Goal: Task Accomplishment & Management: Use online tool/utility

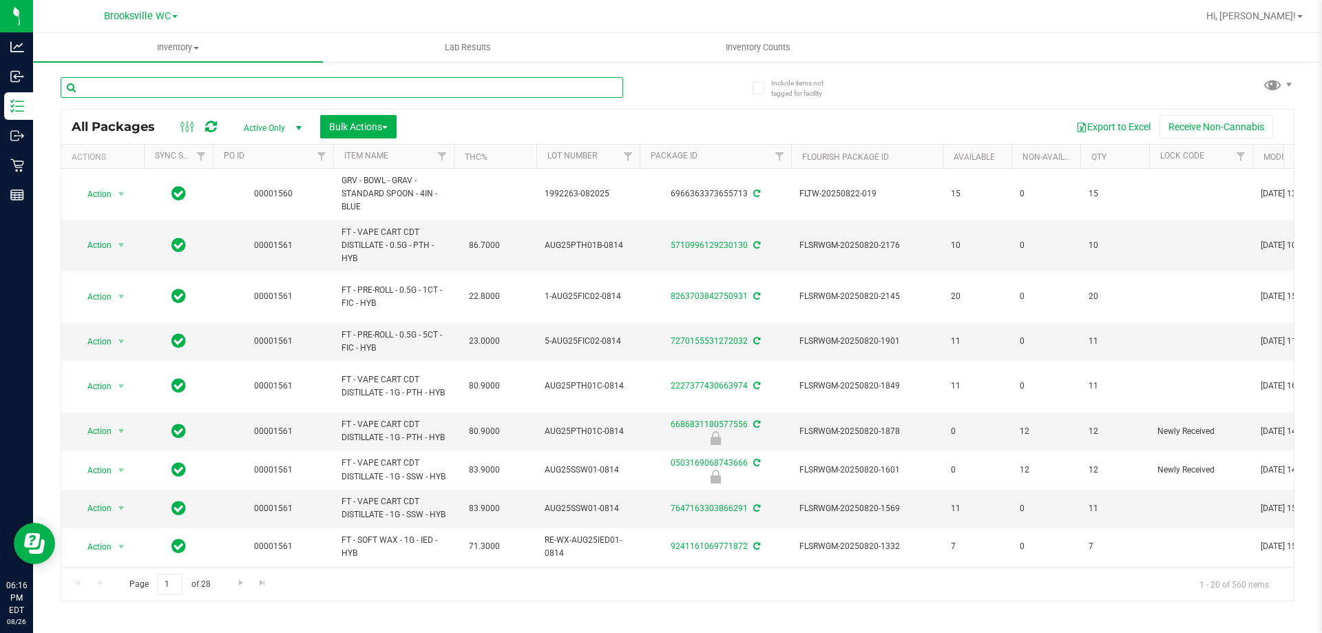
click at [251, 92] on input "text" at bounding box center [342, 87] width 563 height 21
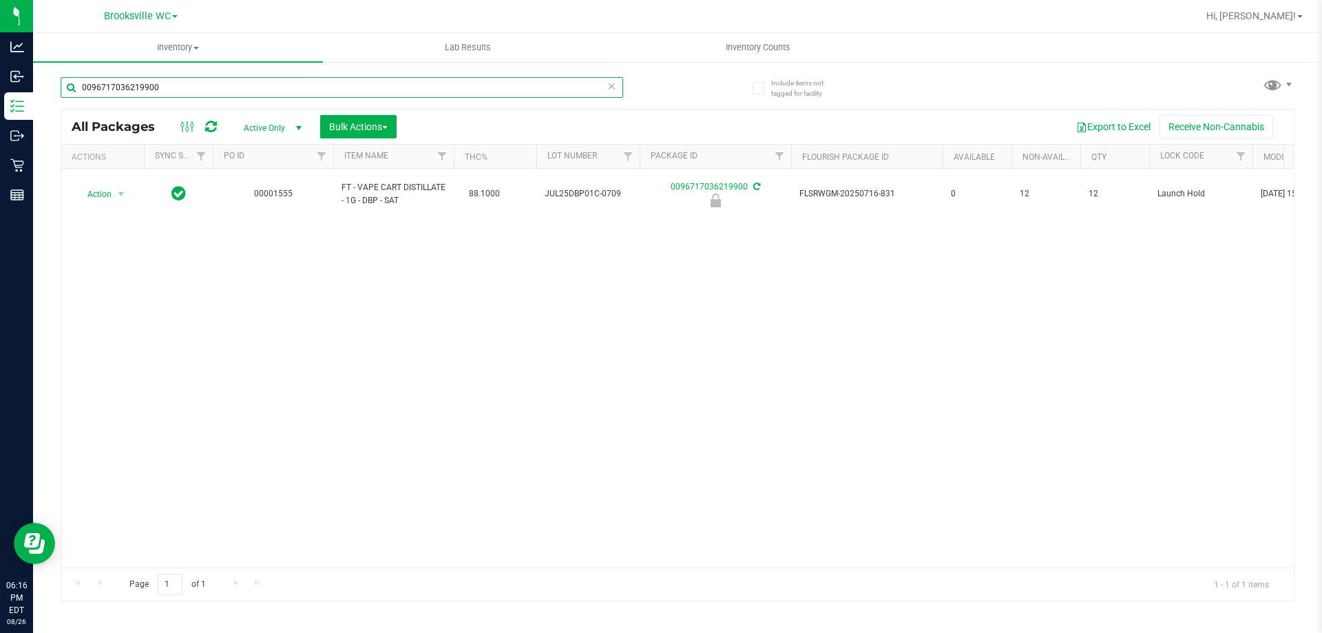
type input "0096717036219900"
click at [125, 170] on td "Action Action Edit attributes Global inventory Locate package Package audit log…" at bounding box center [102, 194] width 83 height 51
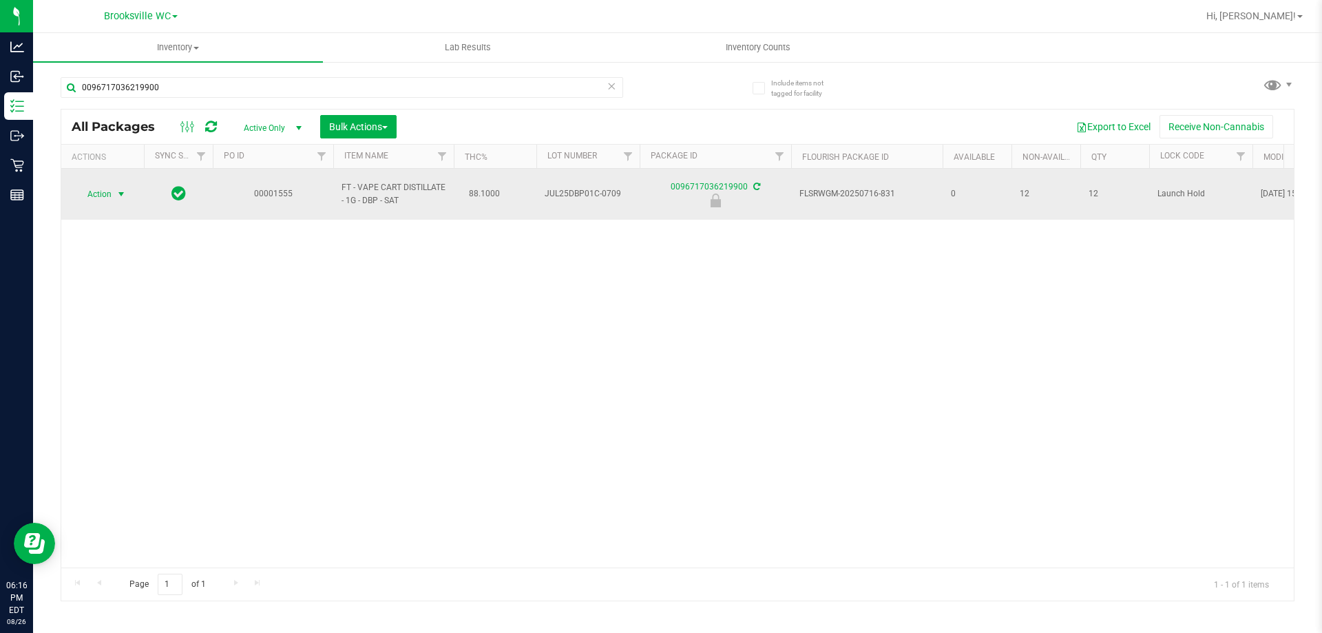
click at [114, 193] on span "select" at bounding box center [121, 194] width 17 height 19
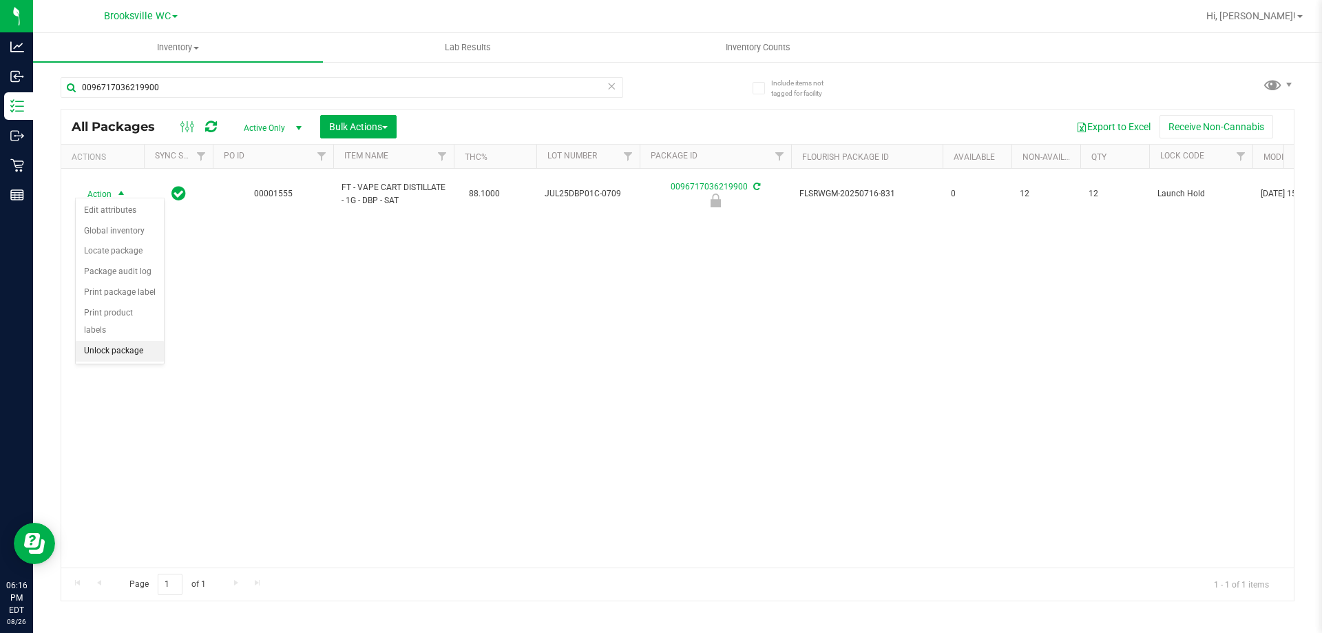
click at [126, 342] on li "Unlock package" at bounding box center [120, 351] width 88 height 21
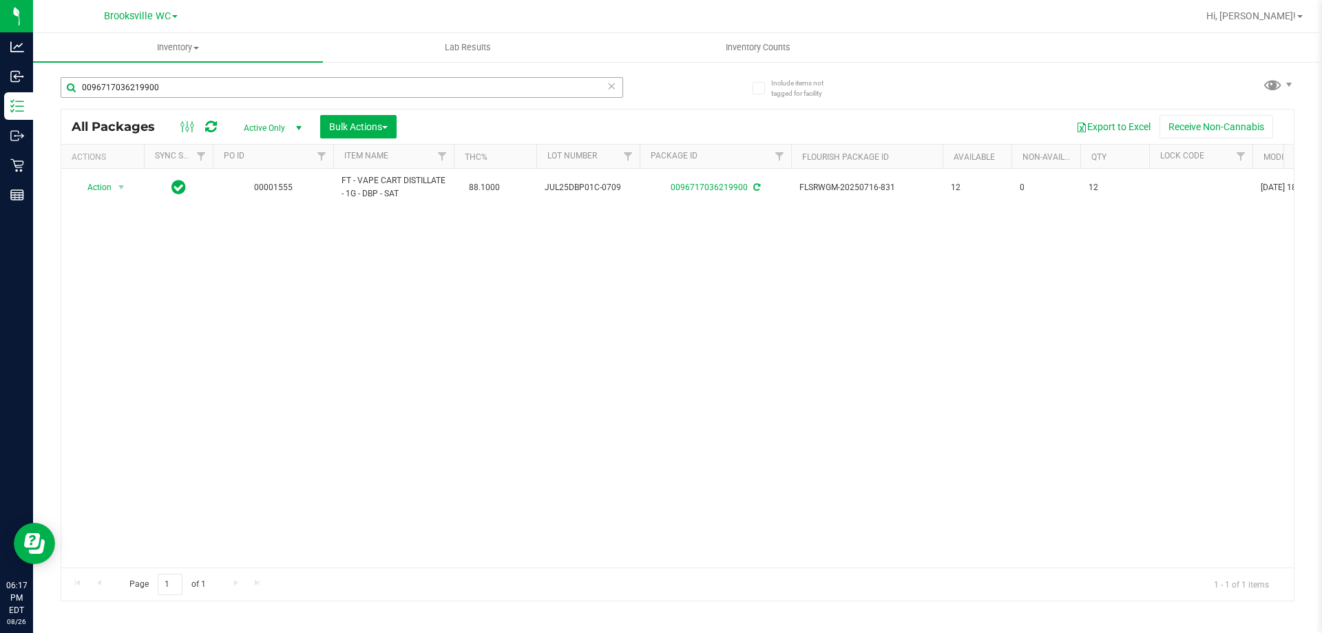
drag, startPoint x: 171, startPoint y: 98, endPoint x: 160, endPoint y: 93, distance: 12.7
click at [160, 93] on div "0096717036219900" at bounding box center [342, 93] width 563 height 32
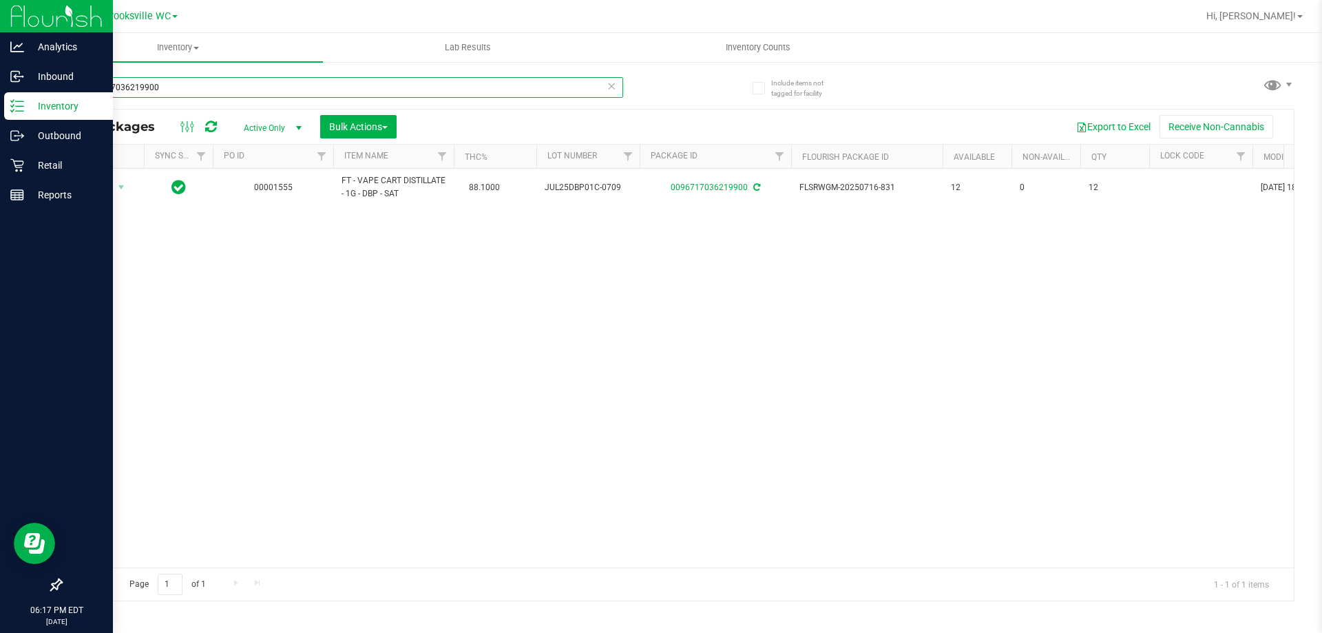
drag, startPoint x: 168, startPoint y: 93, endPoint x: 6, endPoint y: 96, distance: 161.8
click at [12, 96] on div "Analytics Inbound Inventory Outbound Retail Reports 06:17 PM EDT 08/26/2025 08/…" at bounding box center [661, 316] width 1322 height 633
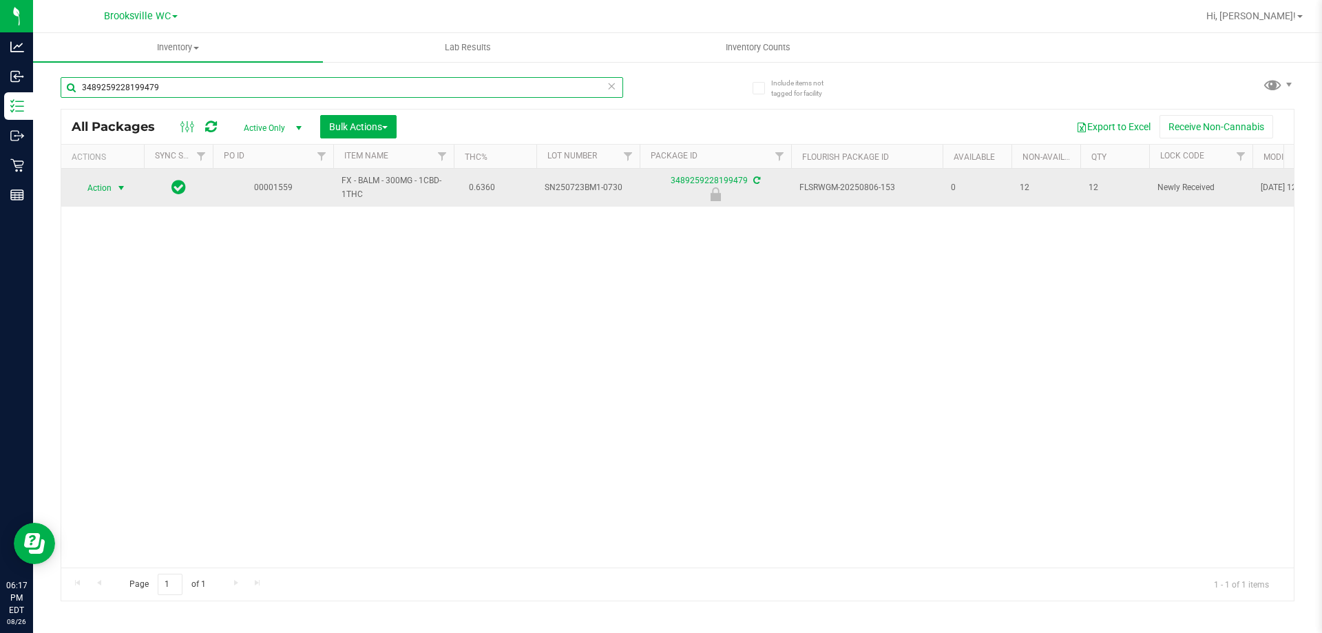
type input "3489259228199479"
click at [88, 192] on span "Action" at bounding box center [93, 187] width 37 height 19
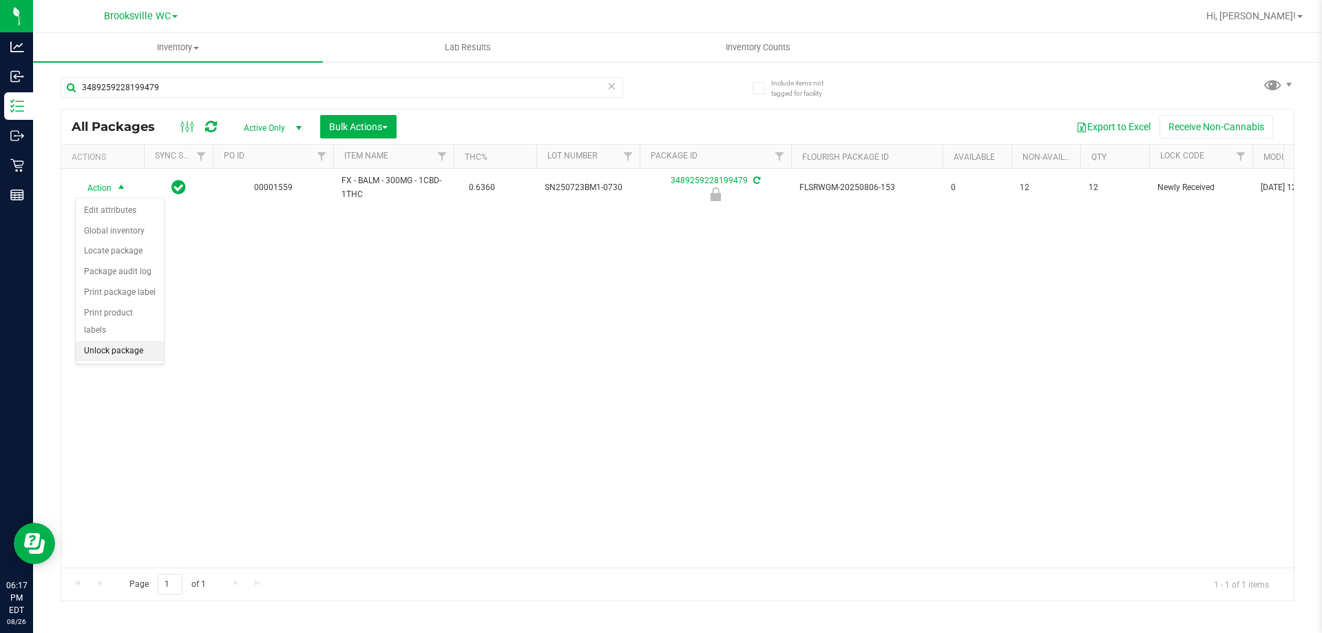
click at [134, 341] on li "Unlock package" at bounding box center [120, 351] width 88 height 21
